Goal: Task Accomplishment & Management: Manage account settings

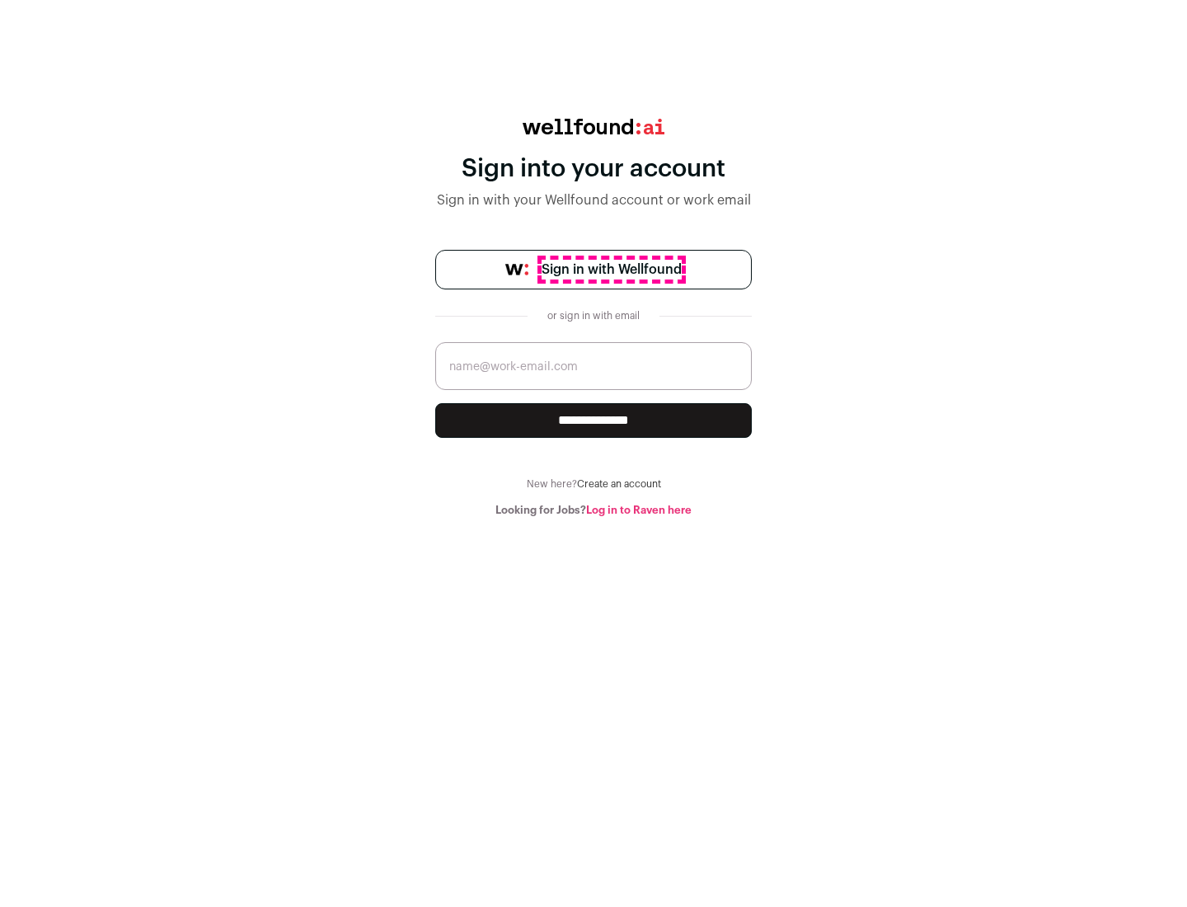
click at [611, 270] on span "Sign in with Wellfound" at bounding box center [612, 270] width 140 height 20
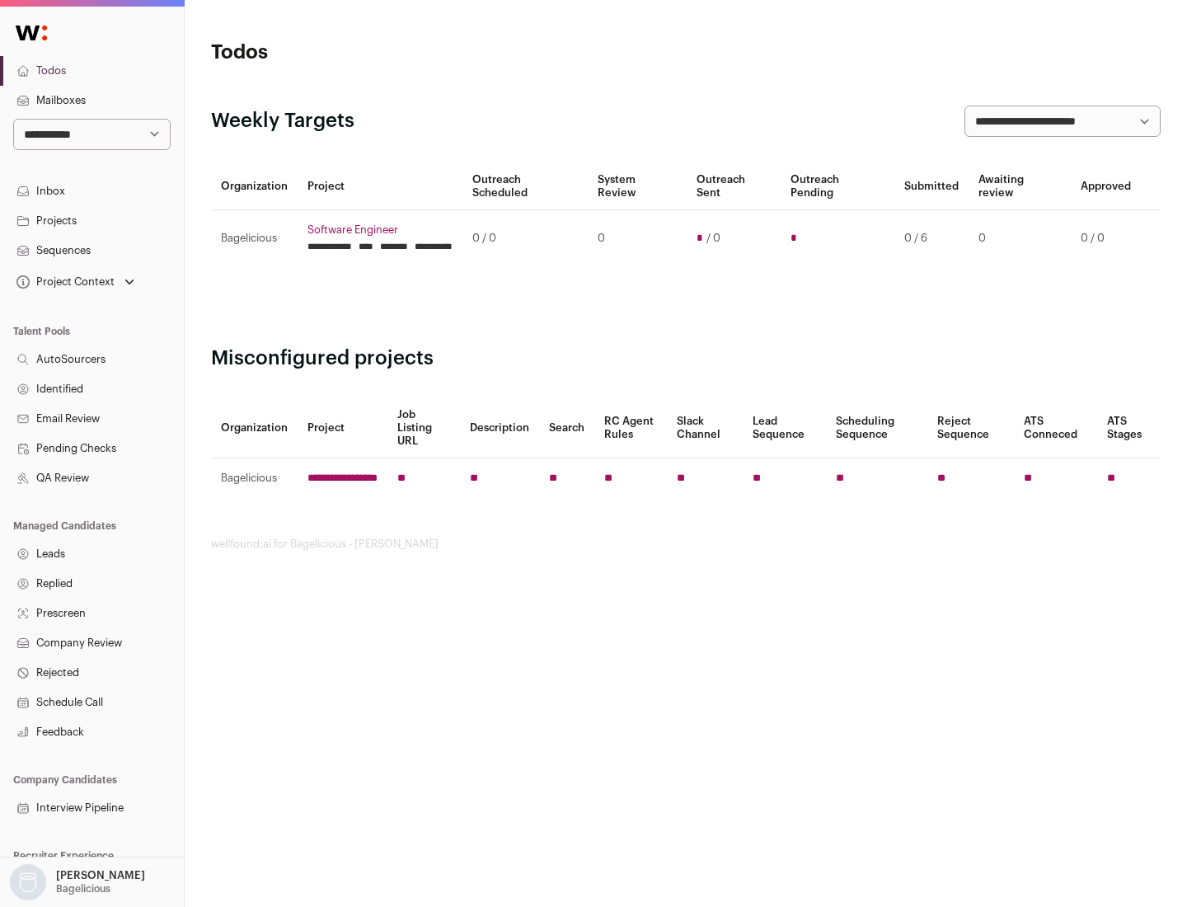
click at [92, 220] on link "Projects" at bounding box center [92, 221] width 184 height 30
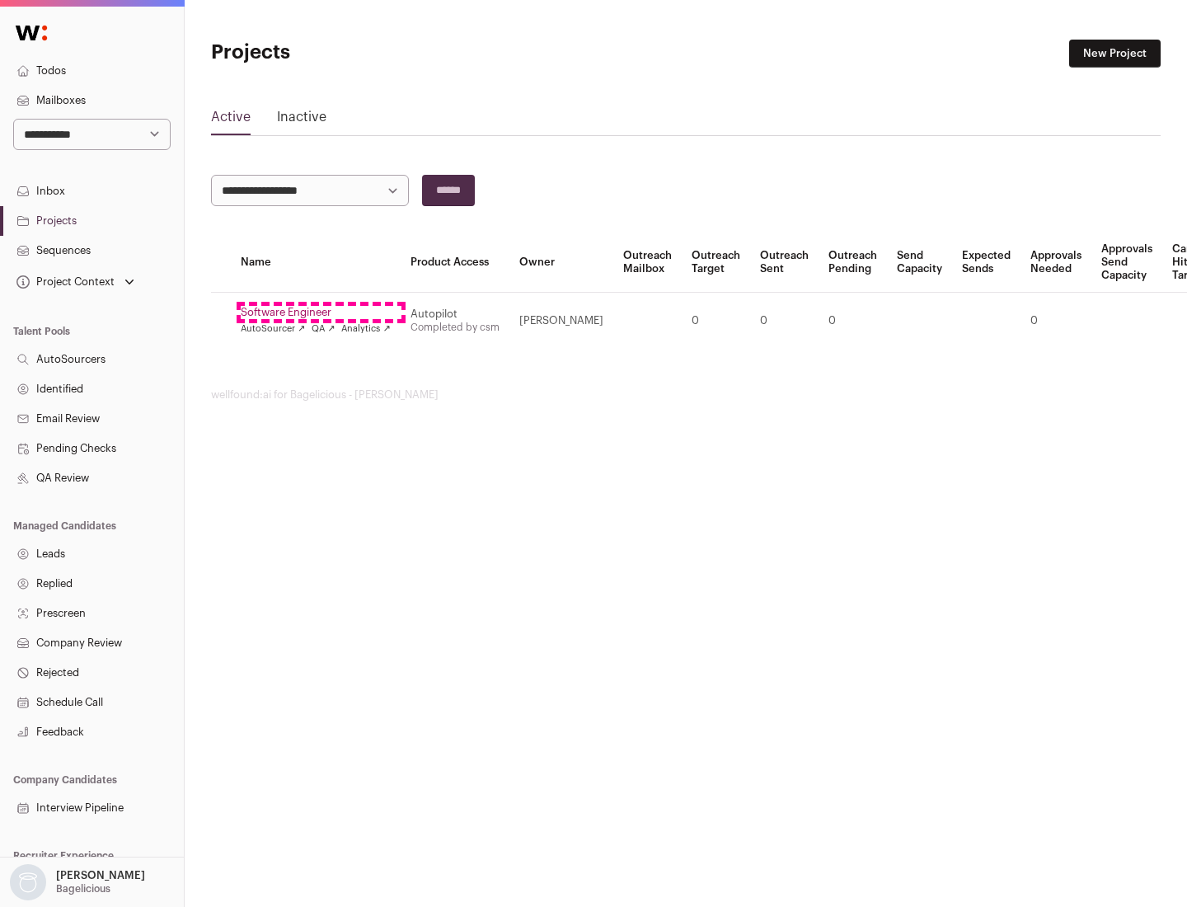
click at [321, 312] on link "Software Engineer" at bounding box center [316, 312] width 150 height 13
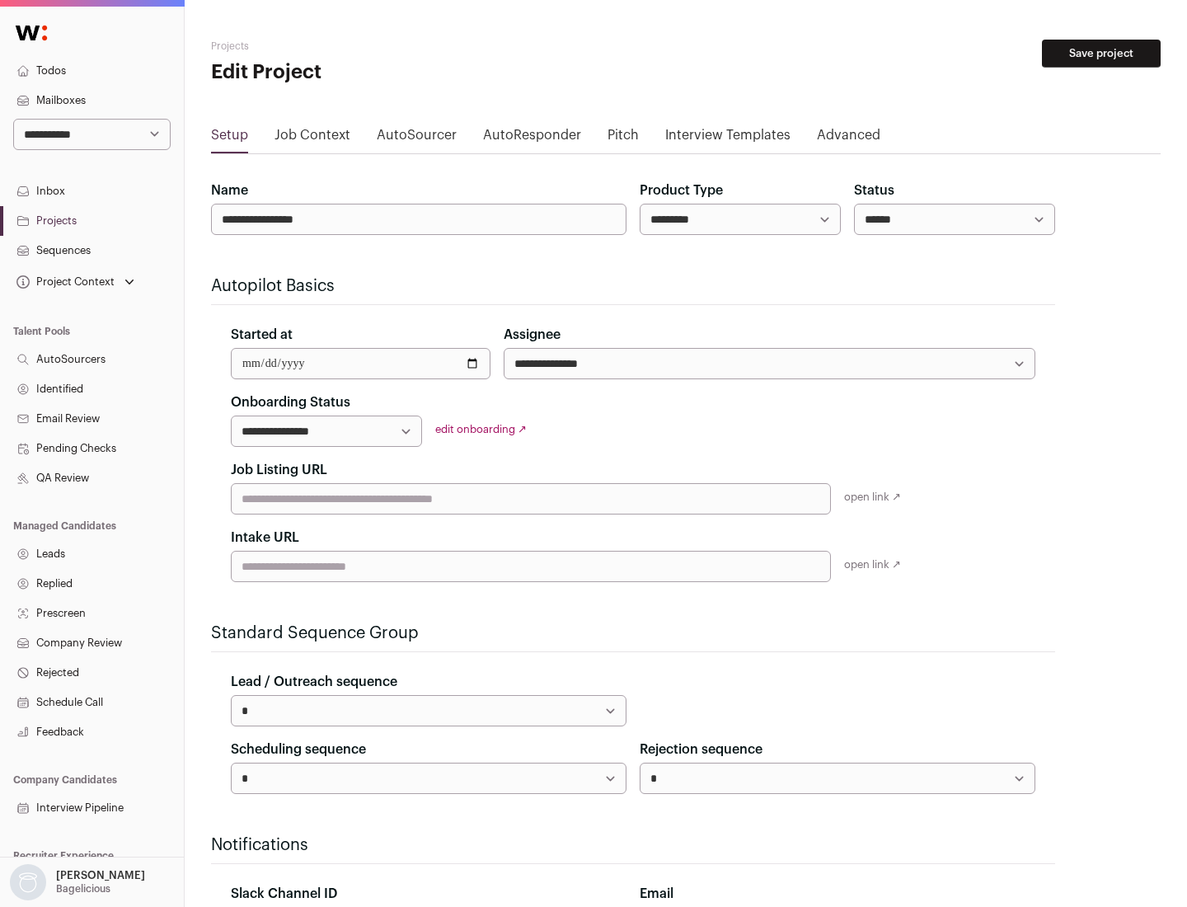
click at [1101, 54] on button "Save project" at bounding box center [1101, 54] width 119 height 28
